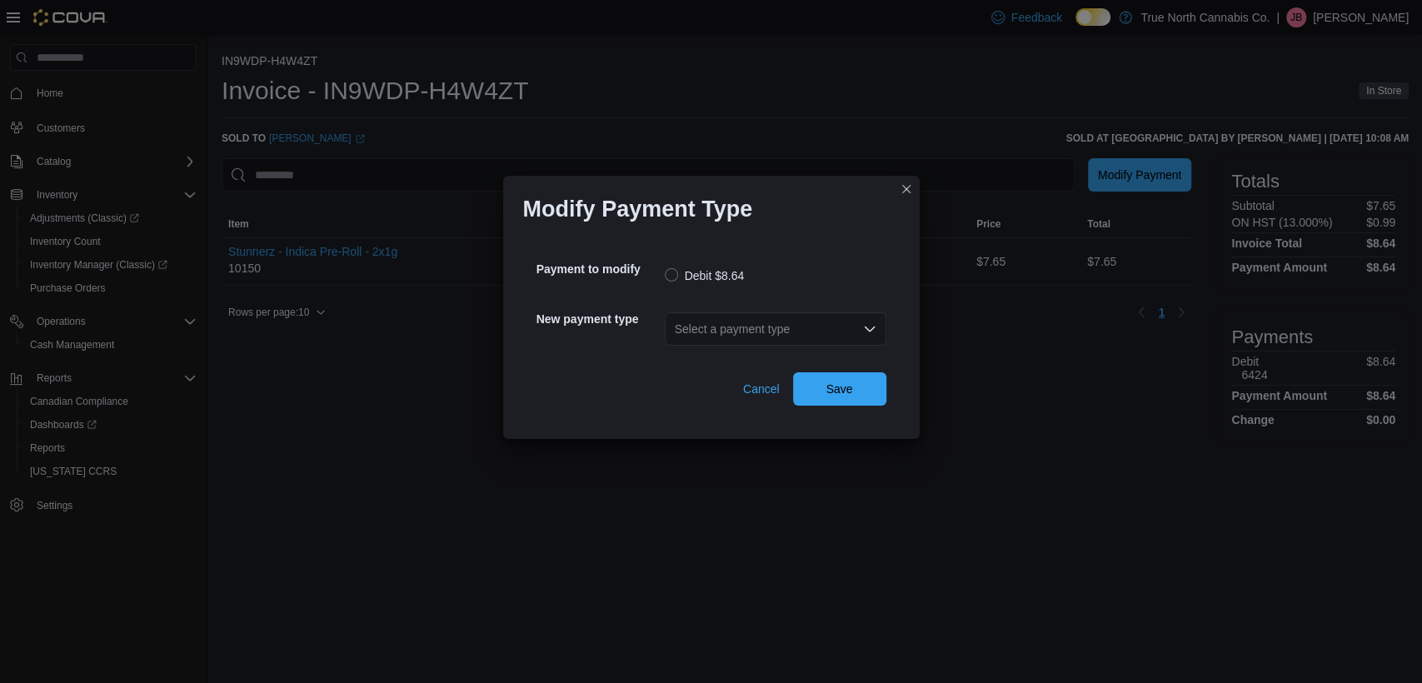
click at [850, 330] on div "Select a payment type" at bounding box center [776, 328] width 222 height 33
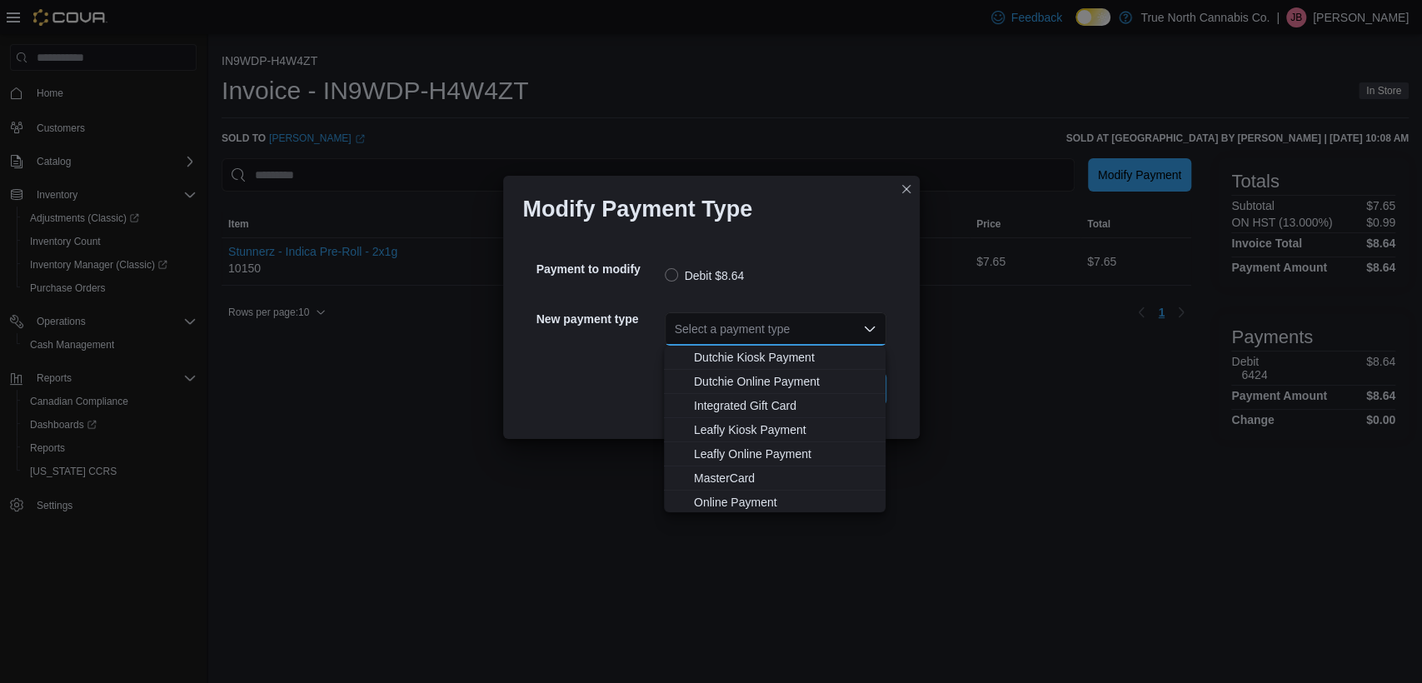
scroll to position [99, 0]
click at [731, 457] on span "MasterCard" at bounding box center [785, 451] width 182 height 17
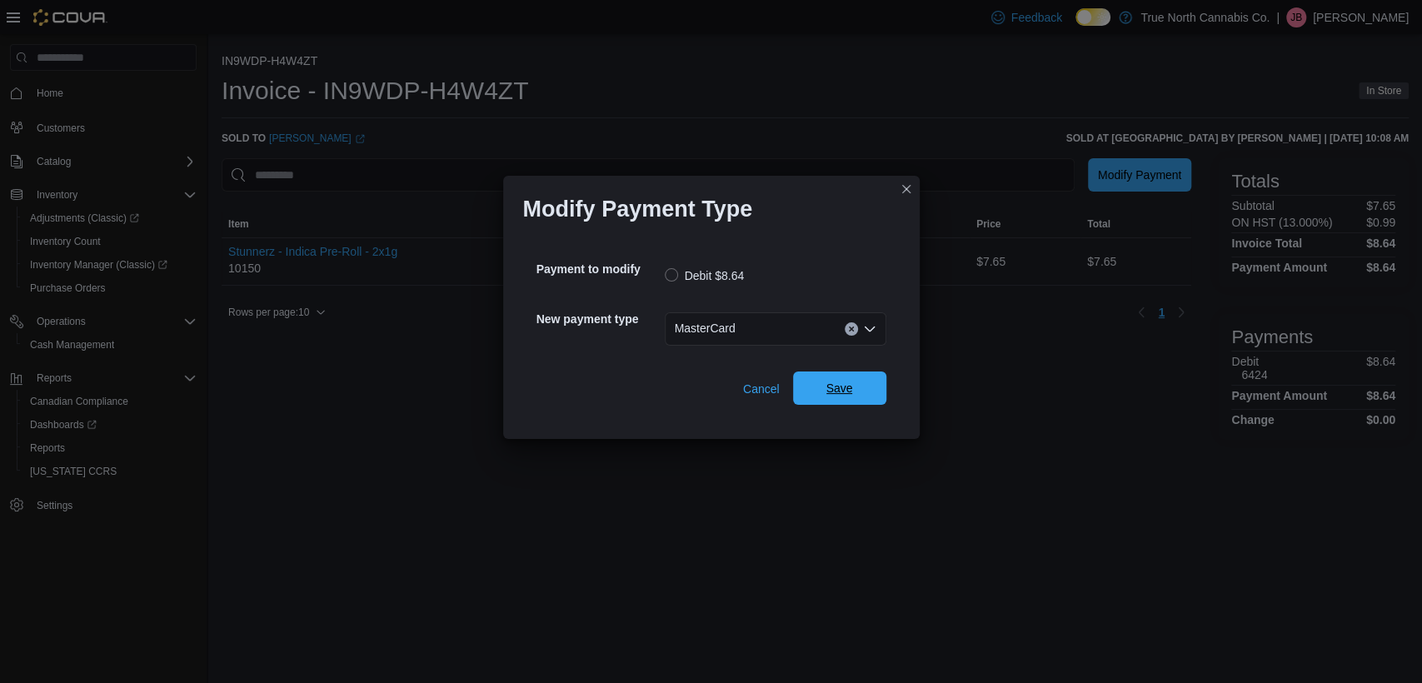
click at [813, 391] on span "Save" at bounding box center [839, 388] width 73 height 33
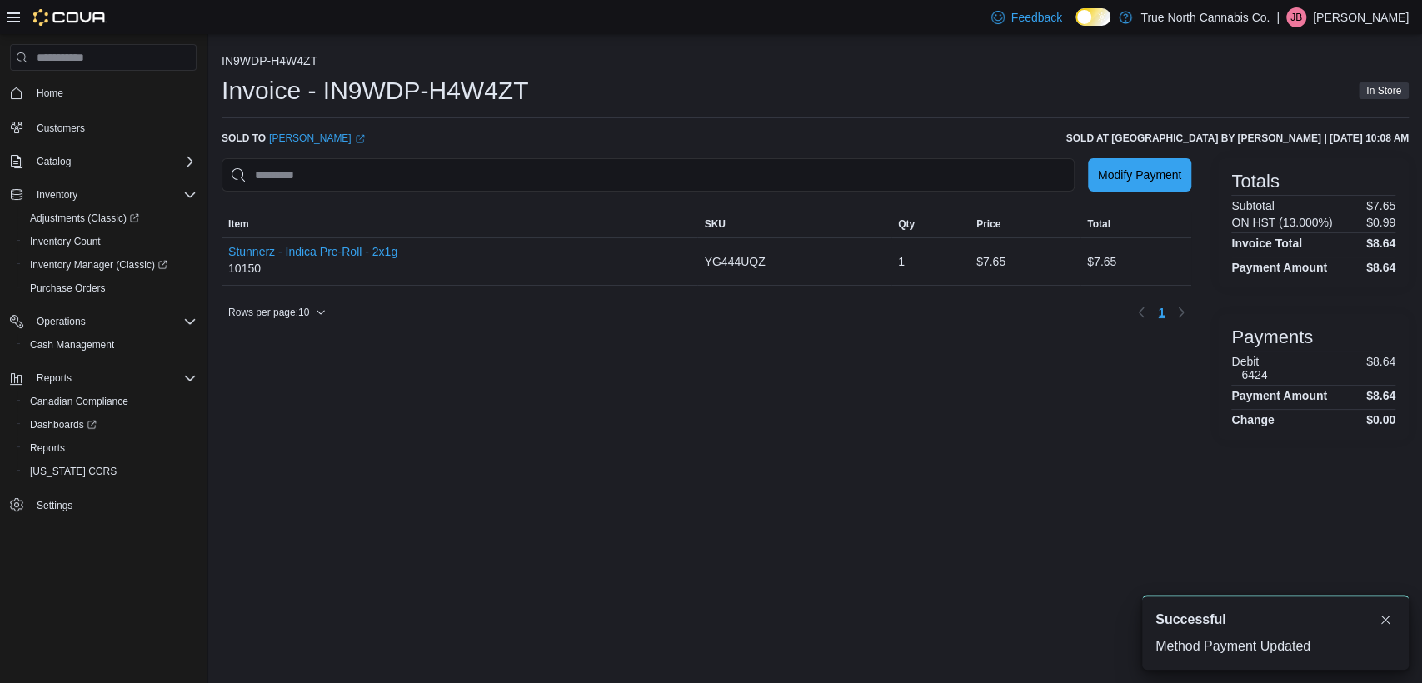
scroll to position [0, 0]
